Goal: Communication & Community: Answer question/provide support

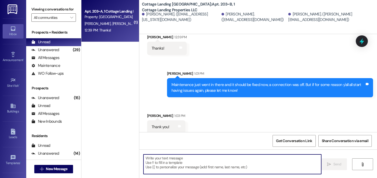
scroll to position [847, 0]
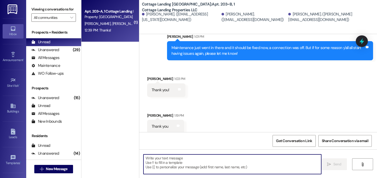
click at [217, 165] on textarea at bounding box center [232, 164] width 178 height 20
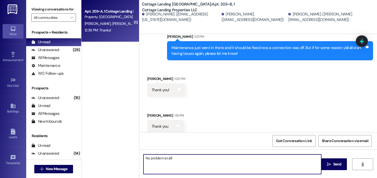
type textarea "No problem at all!"
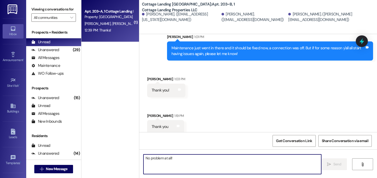
scroll to position [884, 0]
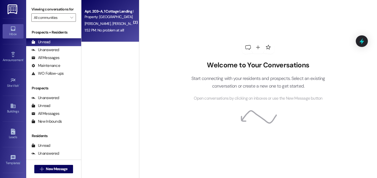
click at [105, 5] on div "Apt. 203~A, 1 Cottage Landing Properties LLC Property: Cottage Landing Lafayett…" at bounding box center [110, 21] width 58 height 42
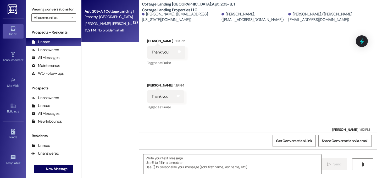
scroll to position [915, 0]
